Goal: Navigation & Orientation: Go to known website

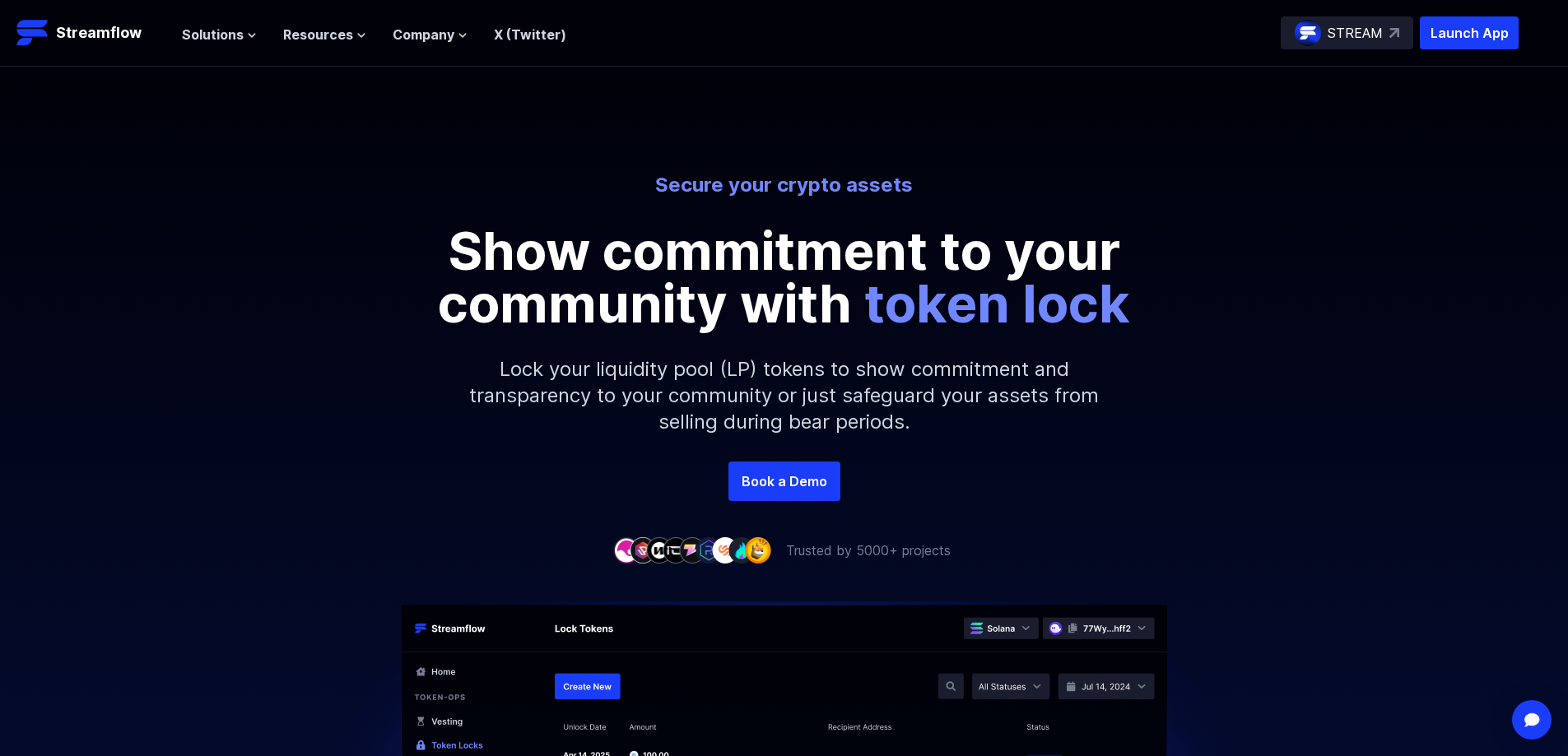
click at [59, 13] on header "Streamflow Launch App STREAM Solutions Overview Streamflow features an all-in-o…" at bounding box center [784, 33] width 1568 height 66
click at [68, 45] on link "Streamflow" at bounding box center [91, 33] width 149 height 33
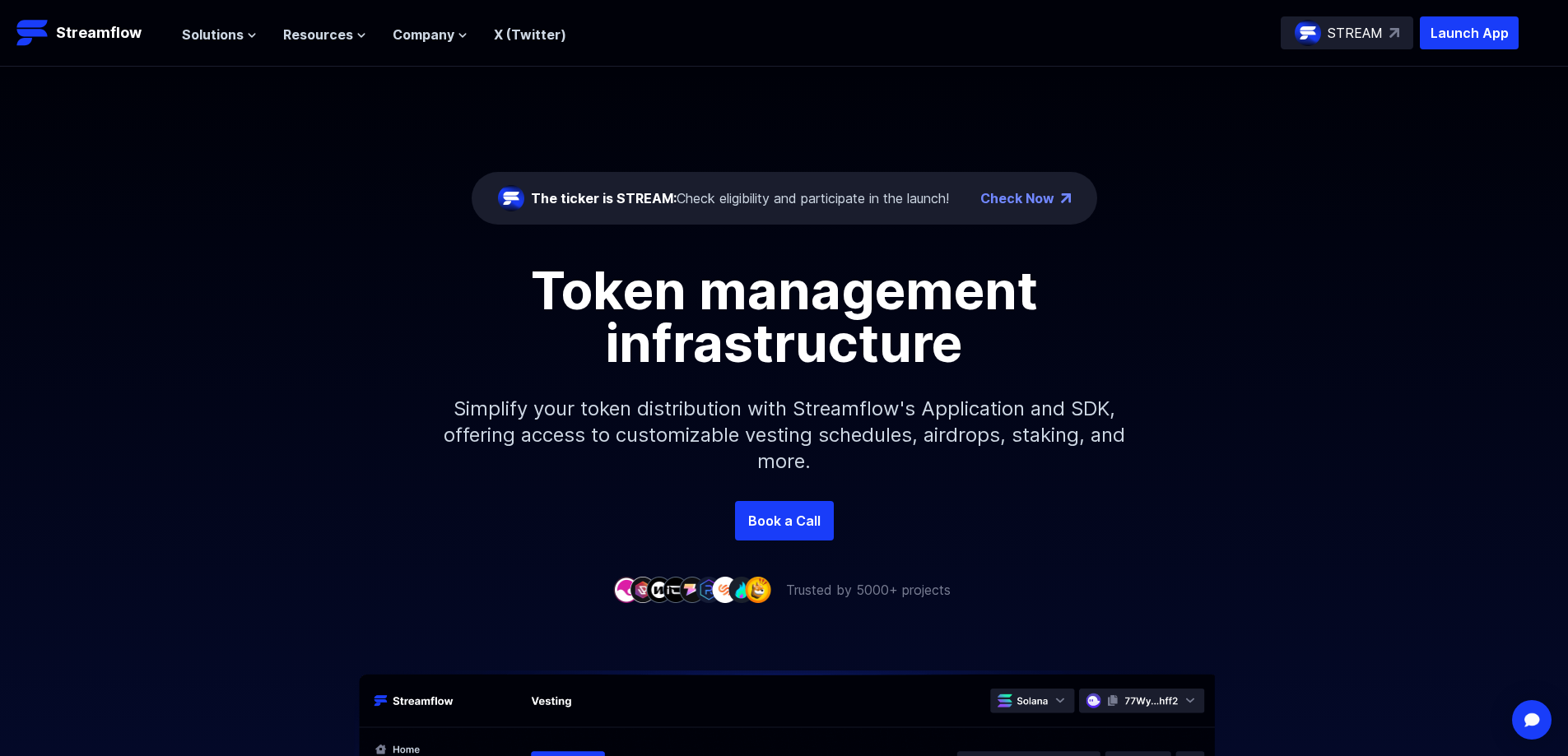
click at [835, 202] on div "The ticker is STREAM: Check eligibility and participate in the launch!" at bounding box center [740, 198] width 418 height 20
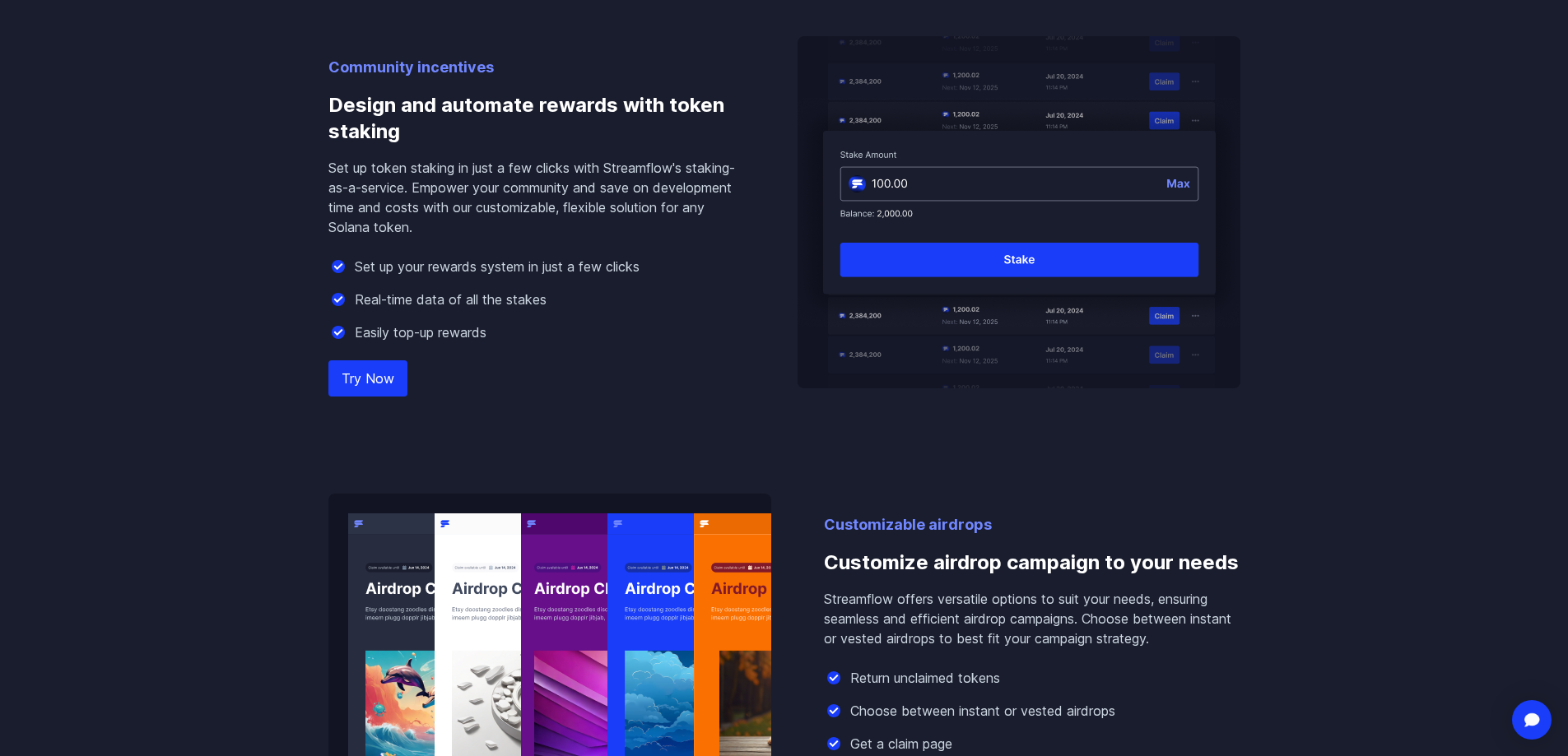
scroll to position [2304, 0]
